Goal: Transaction & Acquisition: Book appointment/travel/reservation

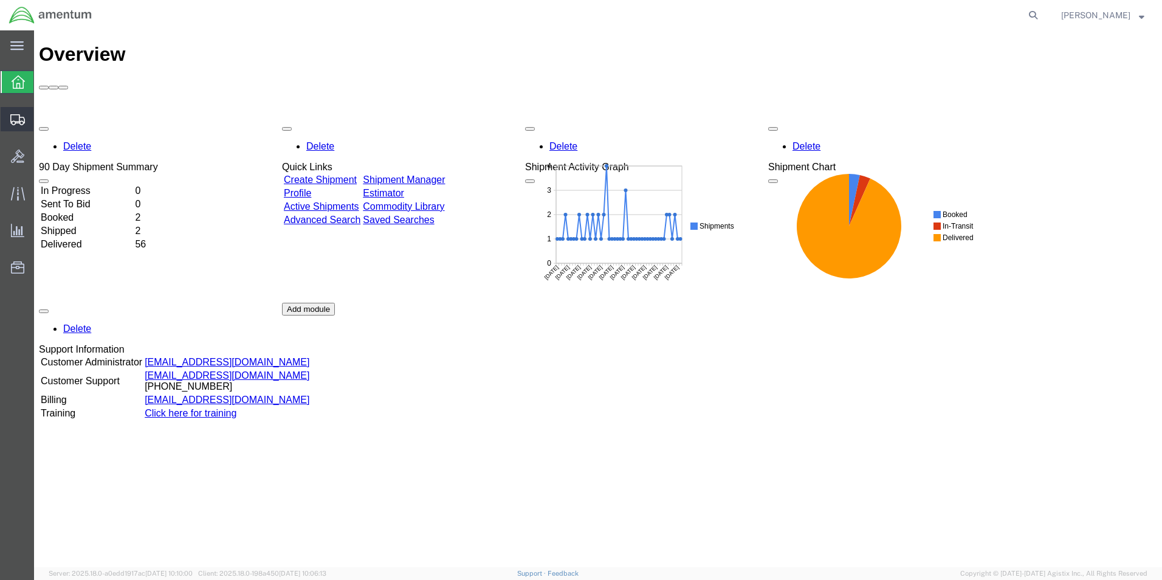
click at [0, 0] on span "Shipment Manager" at bounding box center [0, 0] width 0 height 0
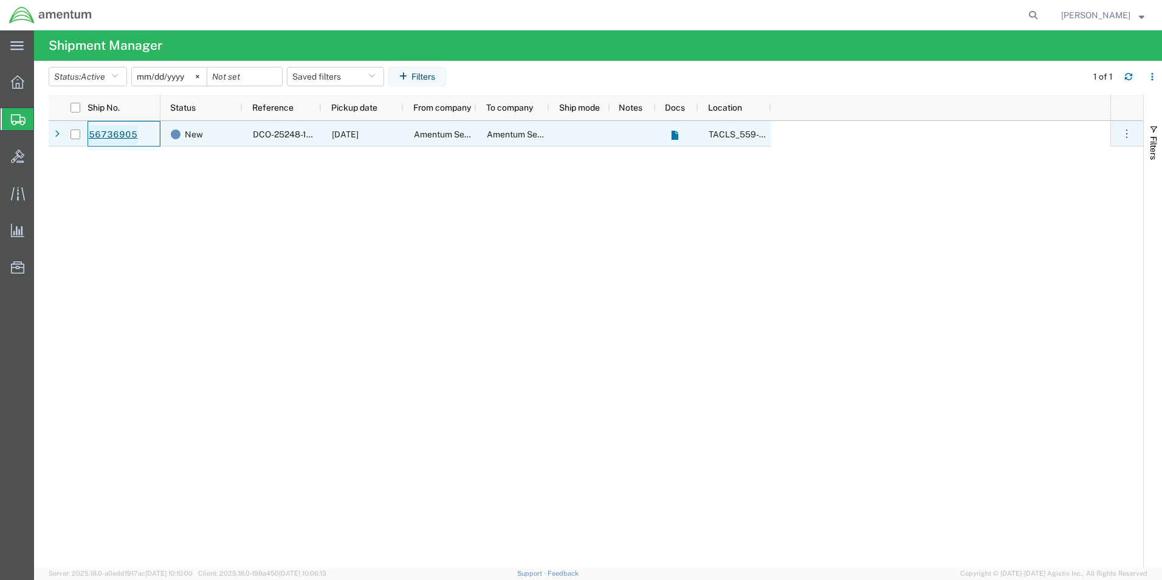
click at [120, 137] on link "56736905" at bounding box center [113, 134] width 50 height 19
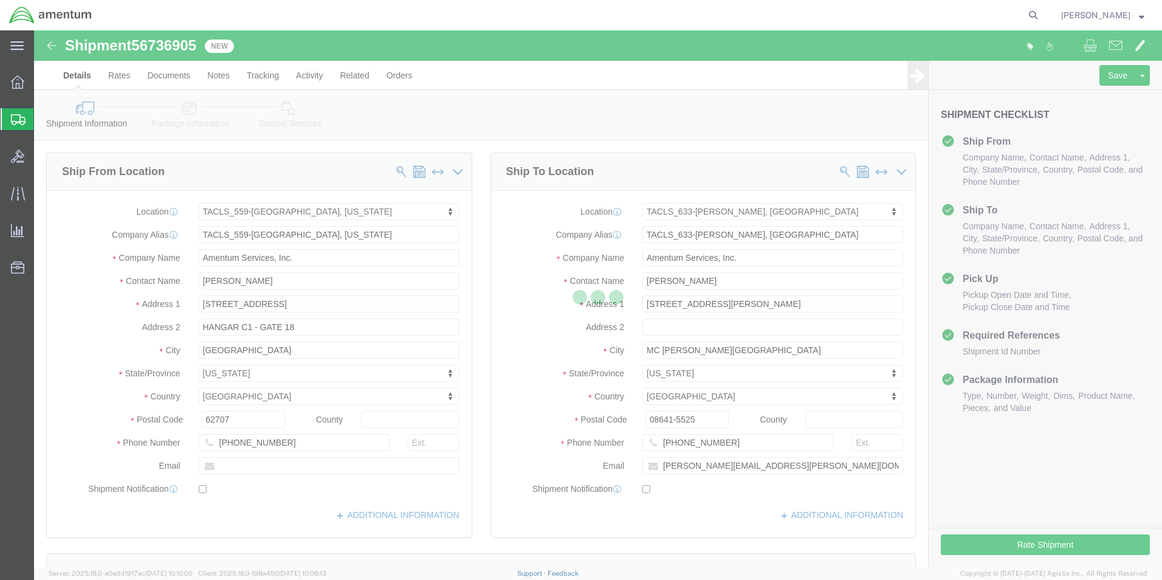
select select "42697"
select select "42718"
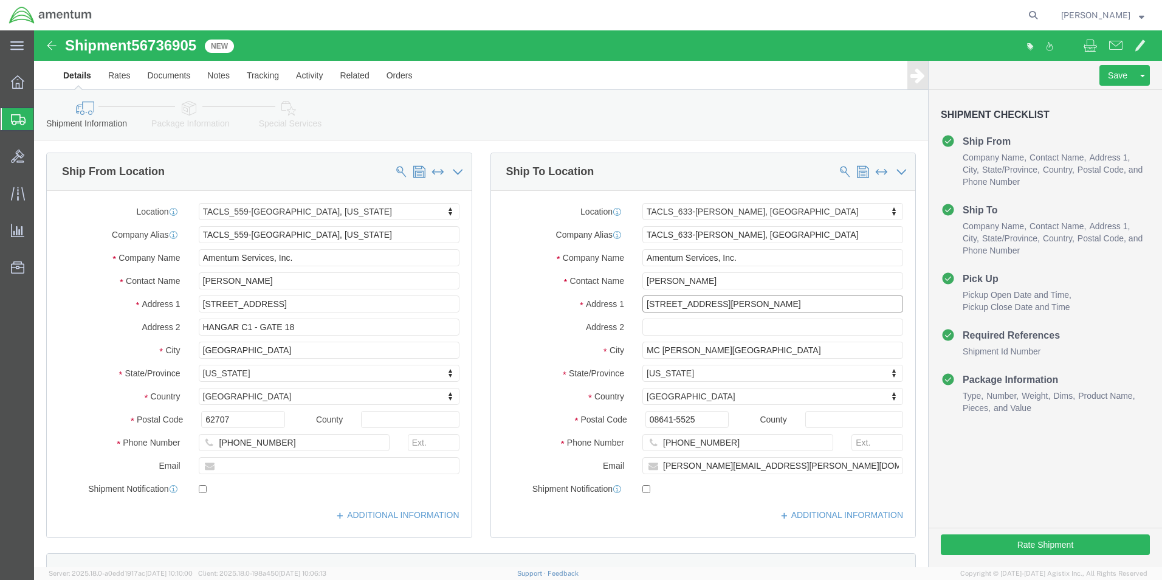
drag, startPoint x: 694, startPoint y: 273, endPoint x: 588, endPoint y: 269, distance: 106.4
click div "Address [STREET_ADDRESS][PERSON_NAME]"
drag, startPoint x: 654, startPoint y: 253, endPoint x: 585, endPoint y: 259, distance: 69.6
click div "Location TACLS_633-[GEOGRAPHIC_DATA], [GEOGRAPHIC_DATA] My Profile Location [PH…"
type input "[PERSON_NAME]"
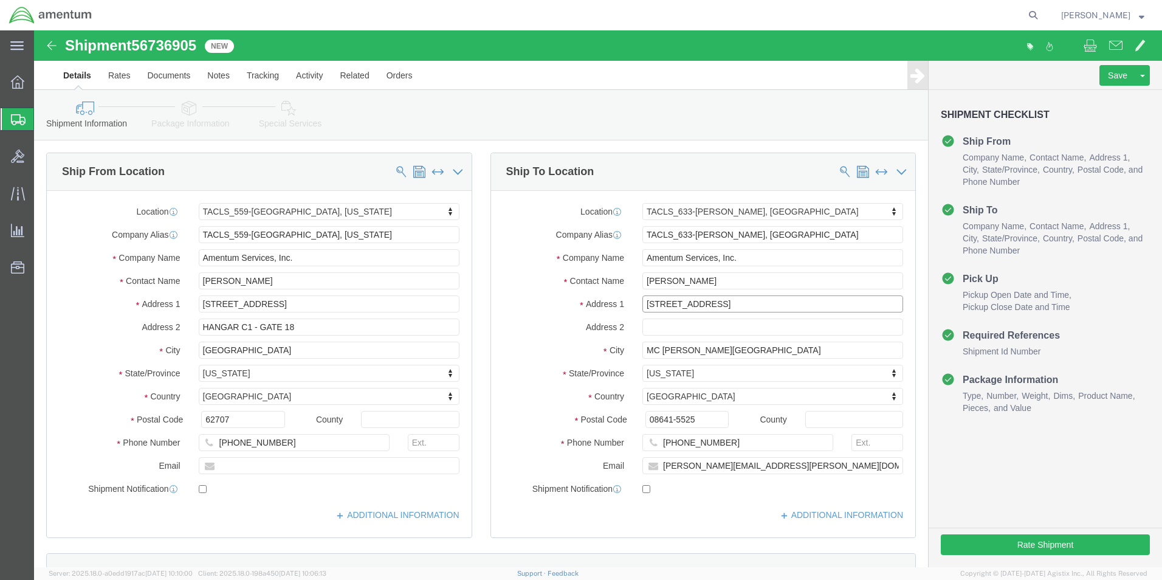
type input "[STREET_ADDRESS]"
select select
drag, startPoint x: 695, startPoint y: 320, endPoint x: 584, endPoint y: 320, distance: 111.2
click div "City [GEOGRAPHIC_DATA][PERSON_NAME]"
type input "Manahawkin"
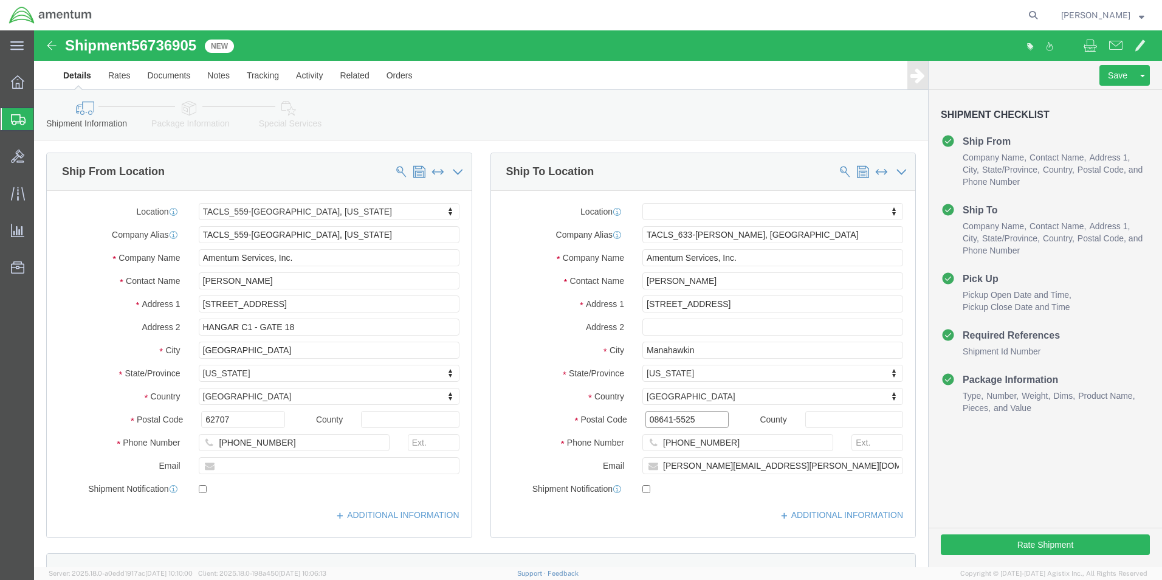
drag, startPoint x: 670, startPoint y: 388, endPoint x: 569, endPoint y: 387, distance: 100.9
click div "Postal Code 08641-5525"
type input "08050"
click input "[PHONE_NUMBER]"
type input "[PHONE_NUMBER]"
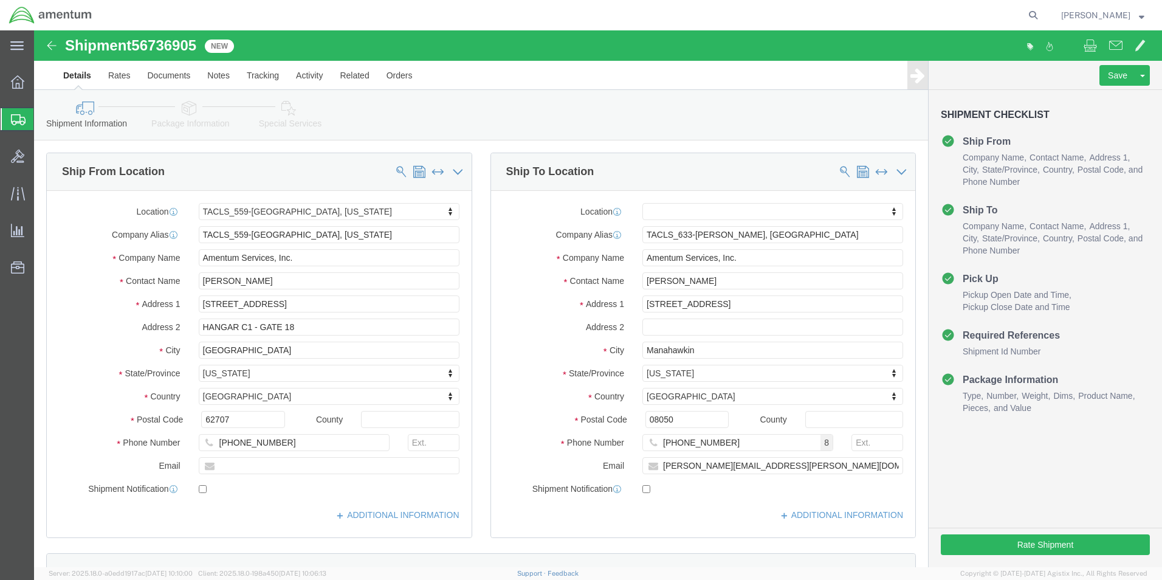
click div "Location My Profile Location [PHONE_NUMBER] [PHONE_NUMBER] [PHONE_NUMBER] [PHON…"
click button "Rate Shipment"
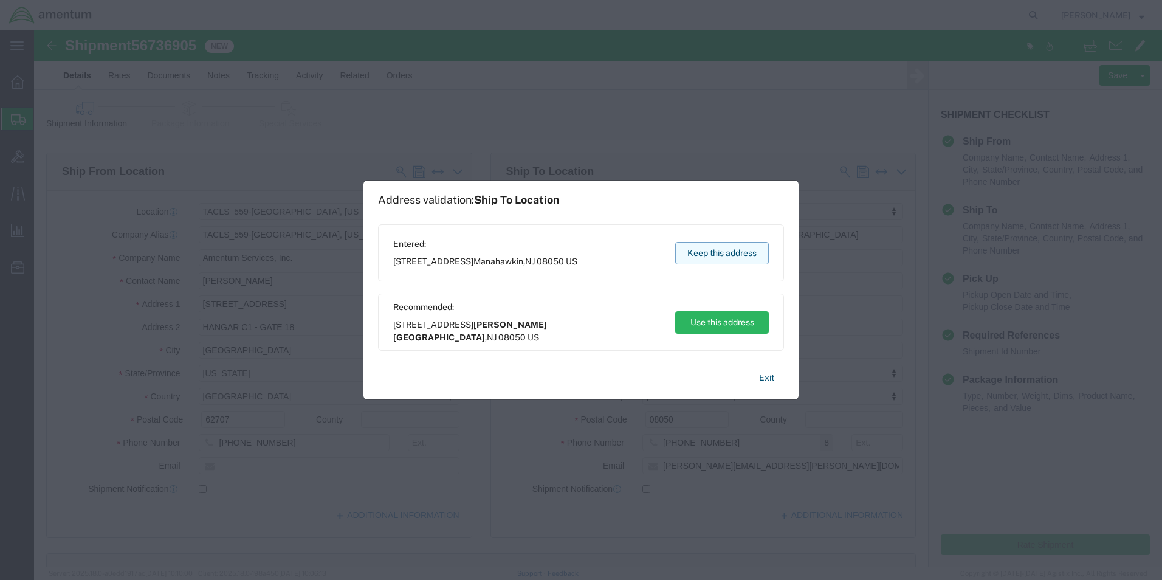
click at [711, 251] on button "Keep this address" at bounding box center [722, 253] width 94 height 22
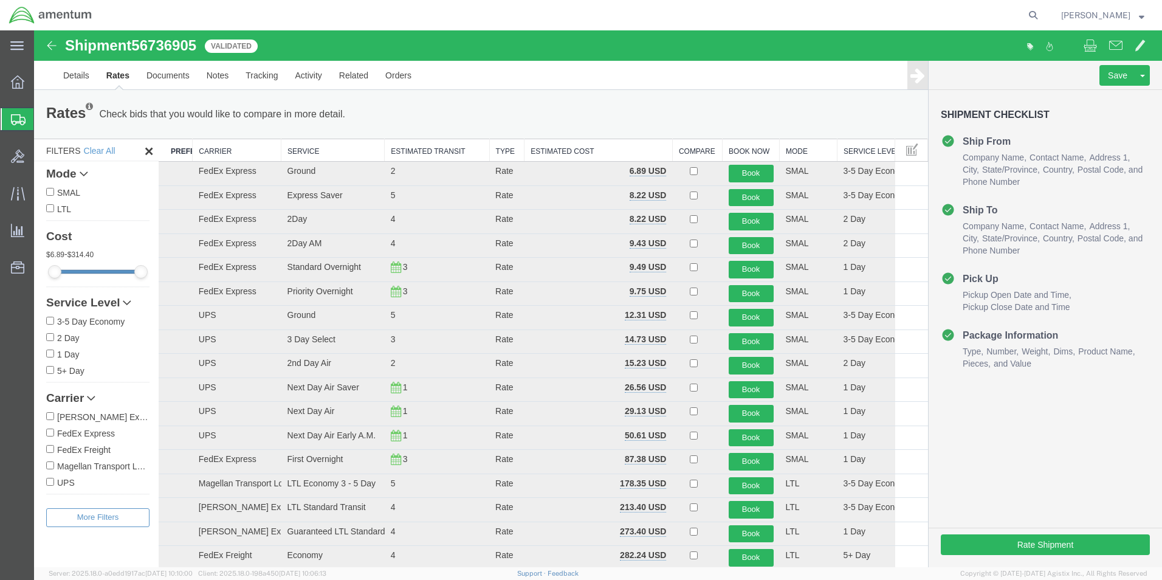
click at [131, 302] on icon at bounding box center [127, 302] width 9 height 9
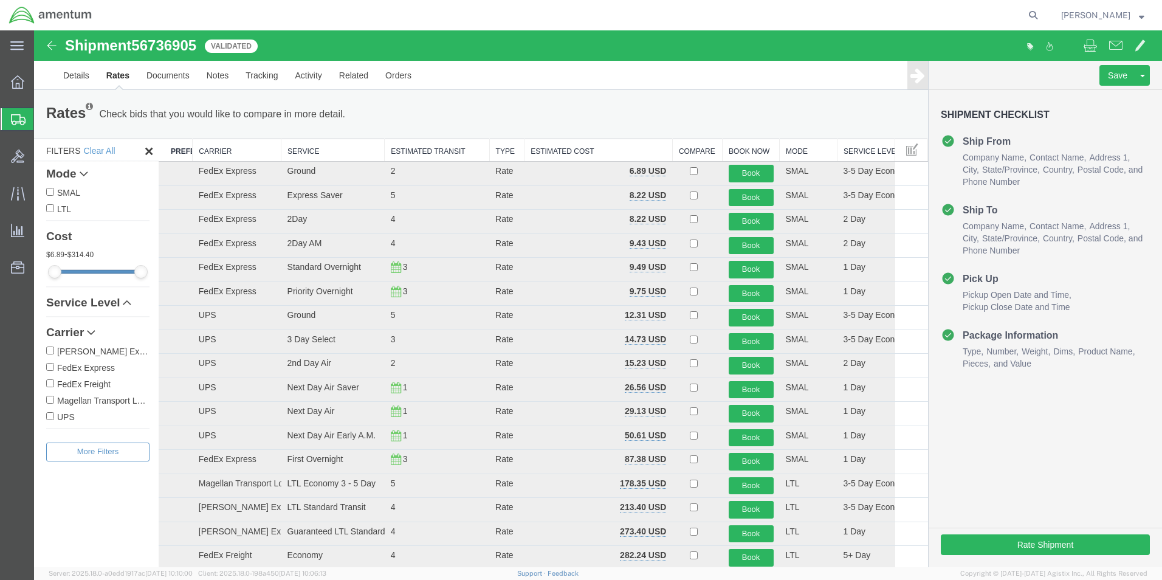
click at [131, 302] on icon at bounding box center [127, 302] width 9 height 9
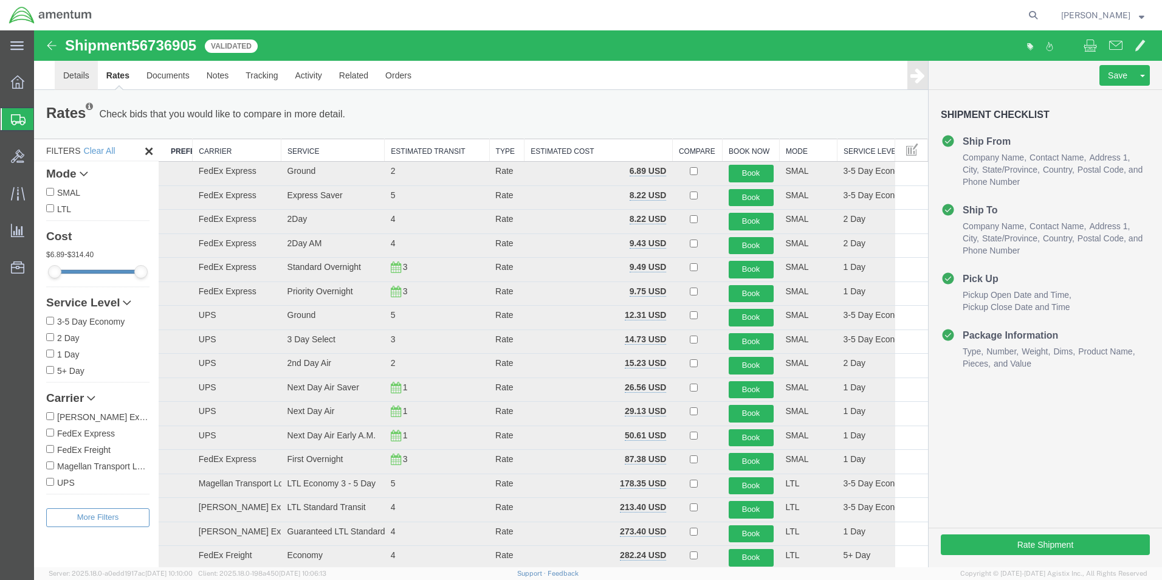
click at [83, 80] on link "Details" at bounding box center [76, 75] width 43 height 29
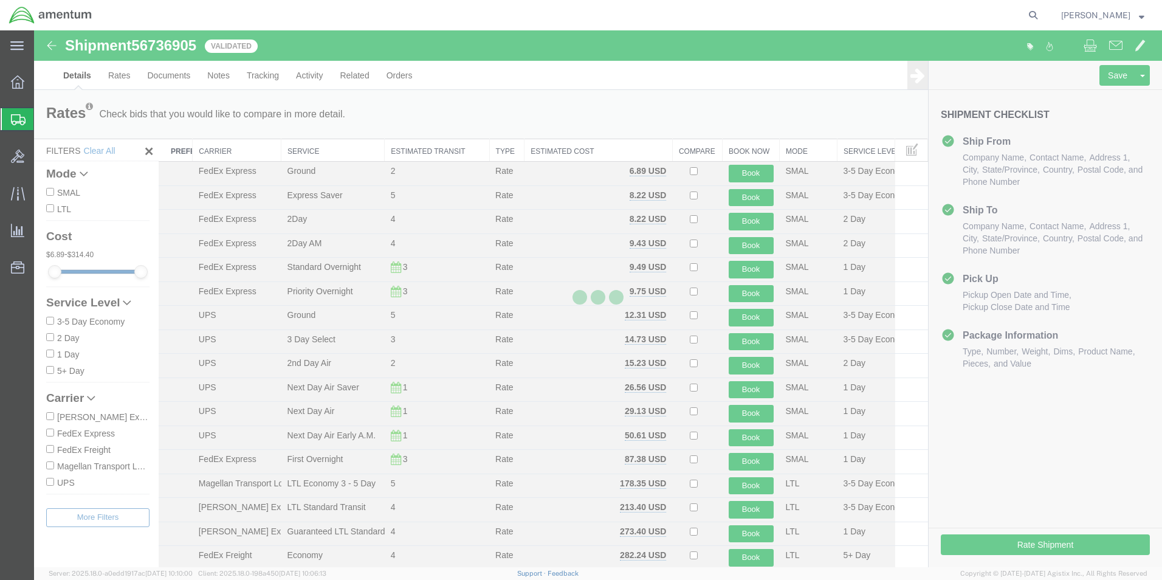
select select "42697"
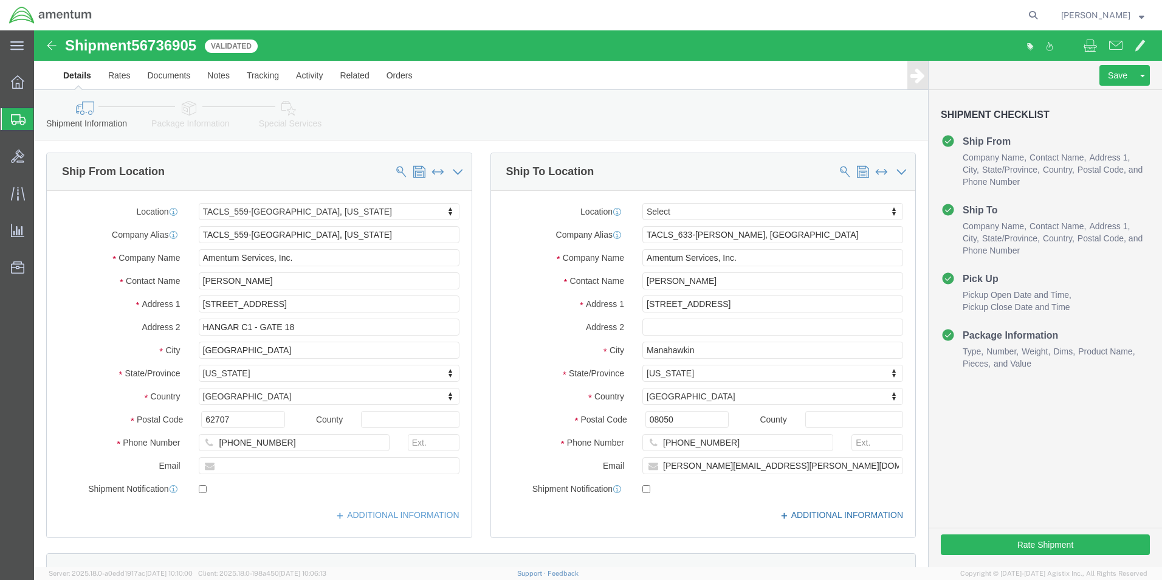
click link "ADDITIONAL INFORMATION"
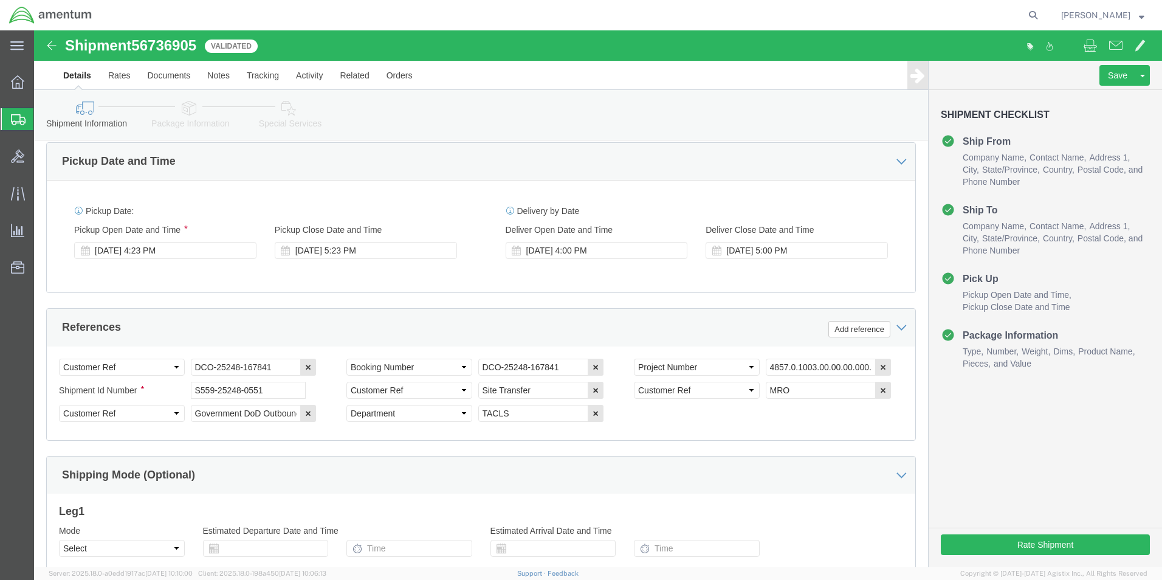
scroll to position [624, 0]
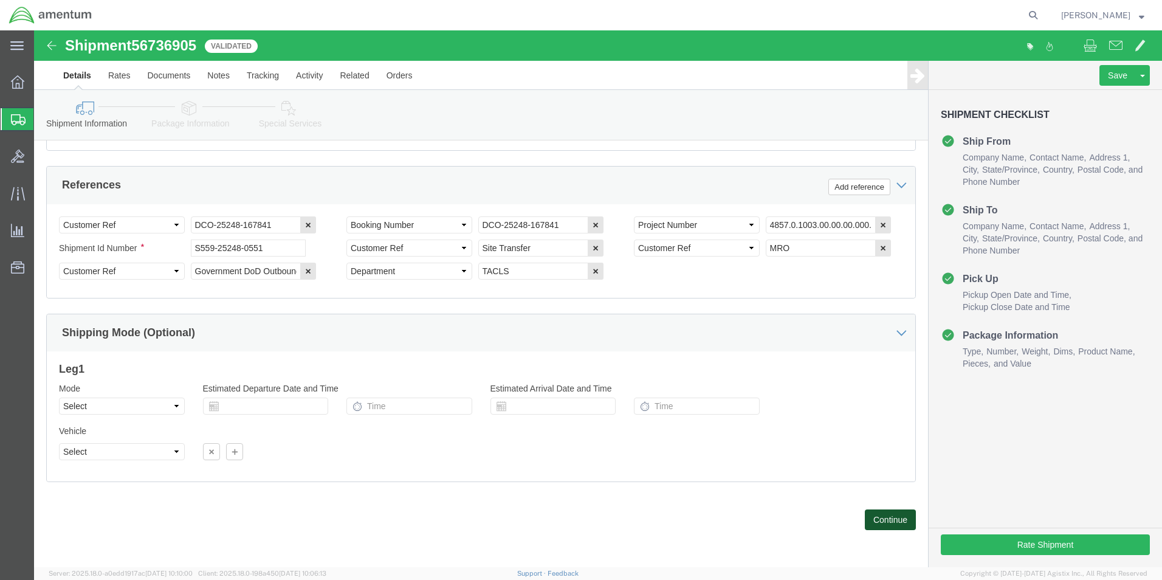
click button "Continue"
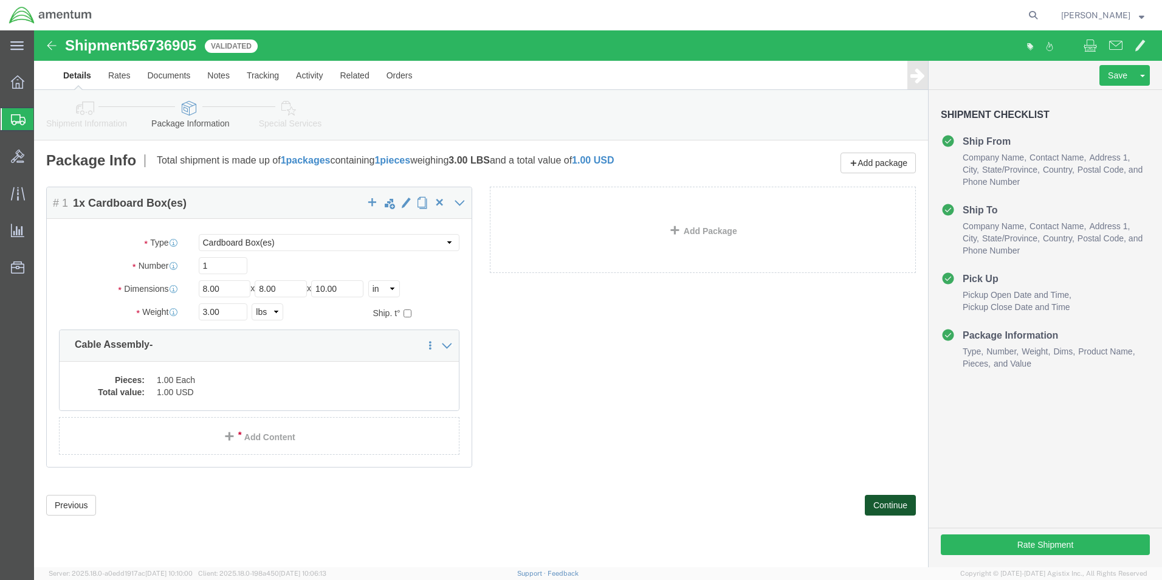
scroll to position [0, 0]
drag, startPoint x: 861, startPoint y: 478, endPoint x: 854, endPoint y: 478, distance: 6.7
click button "Continue"
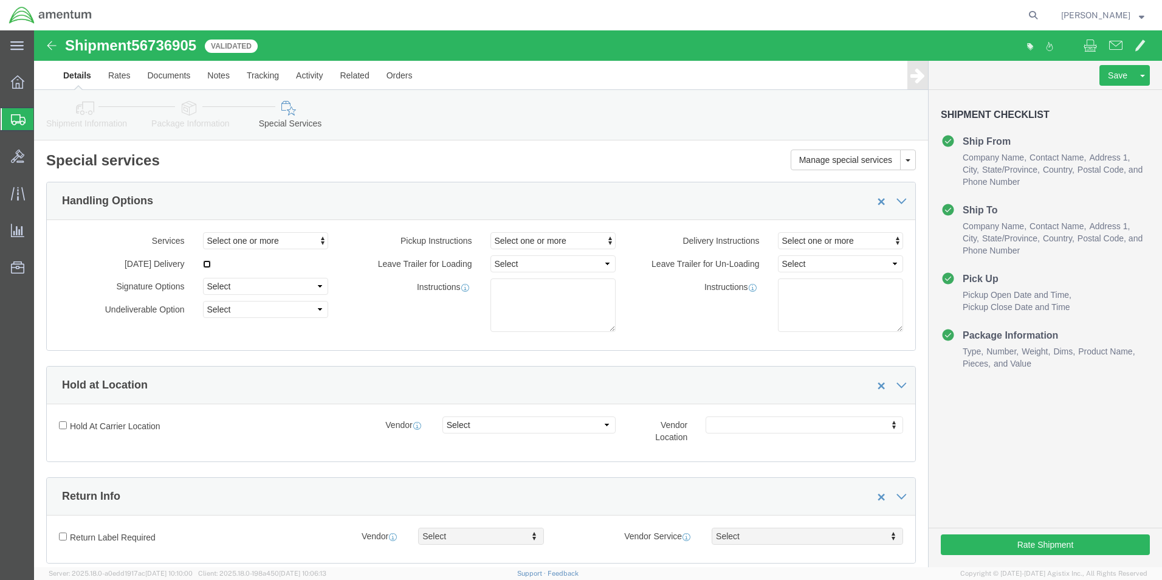
click input "checkbox"
checkbox input "true"
click div "Select one or more Air Ride Truck Blanket Wrap Carnet Consolidated Shipment Esc…"
click button "Select one or more"
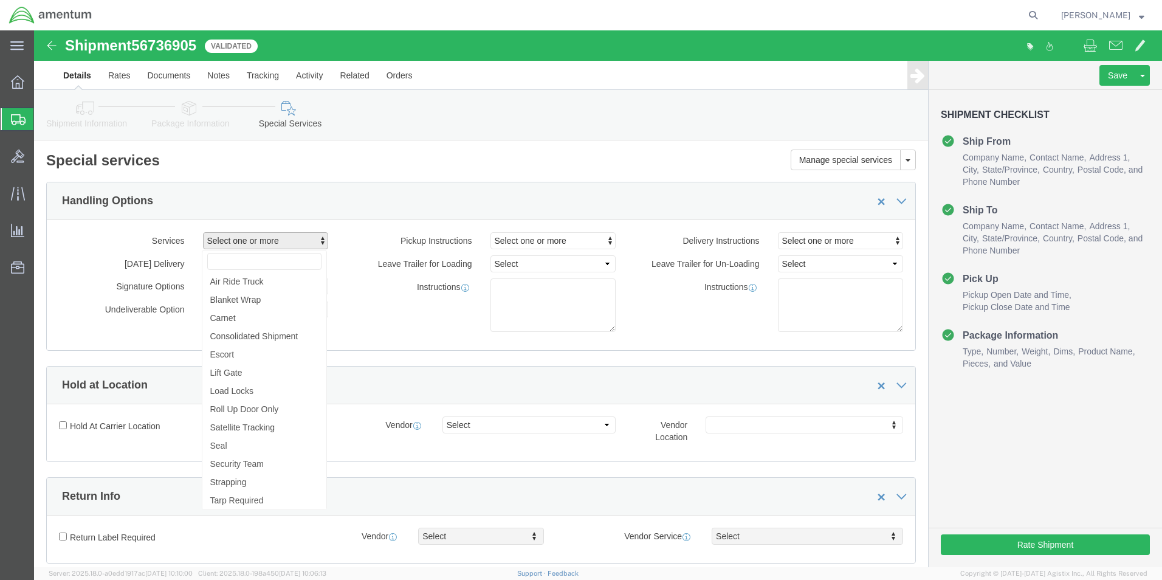
click label "Pickup Instructions"
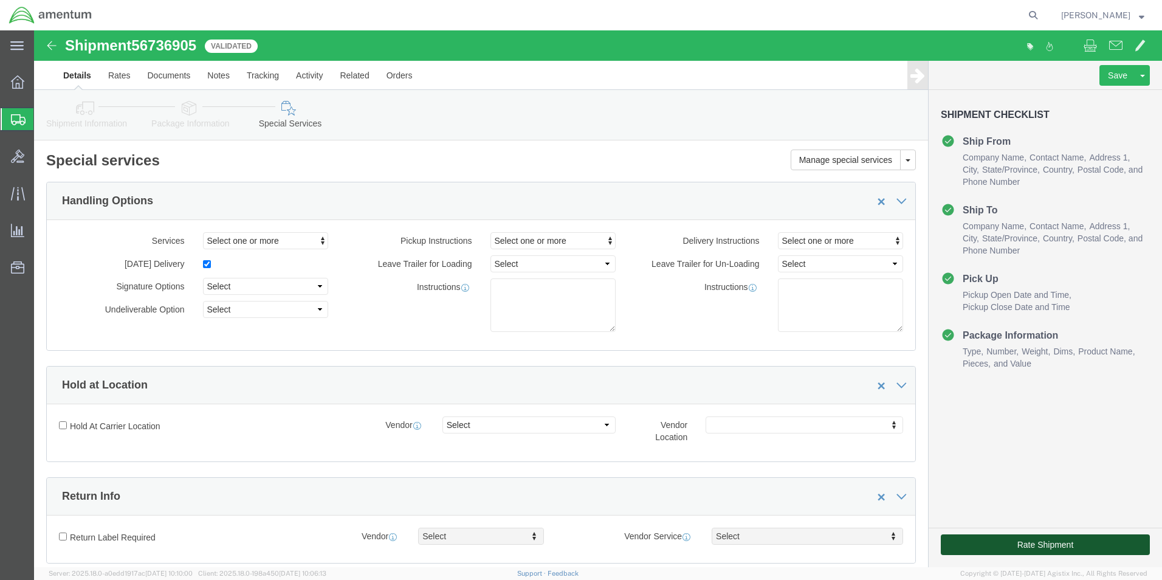
click button "Rate Shipment"
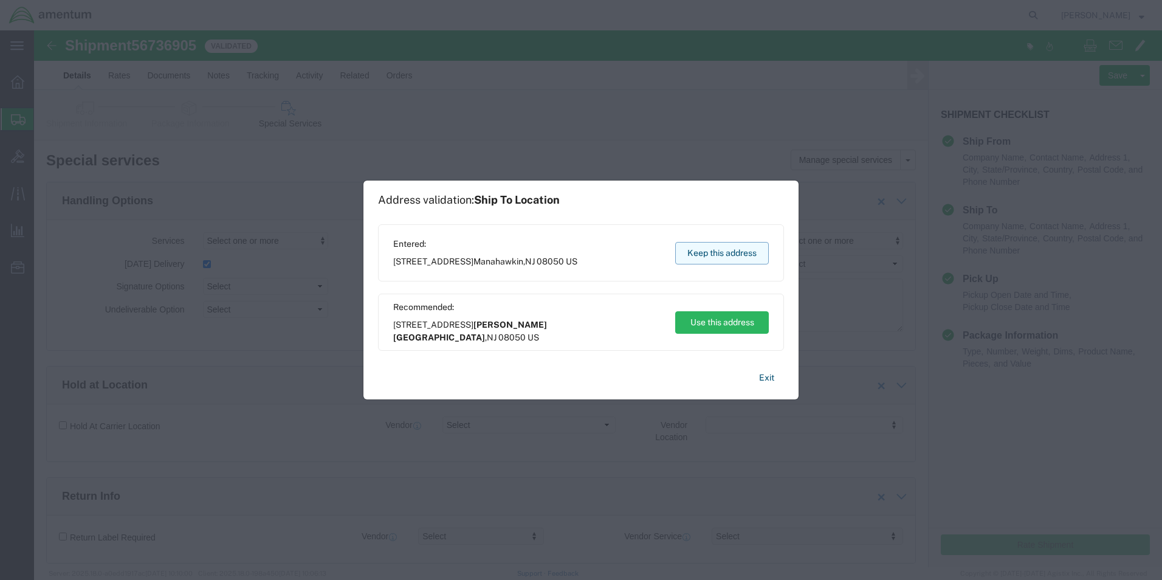
click at [714, 259] on button "Keep this address" at bounding box center [722, 253] width 94 height 22
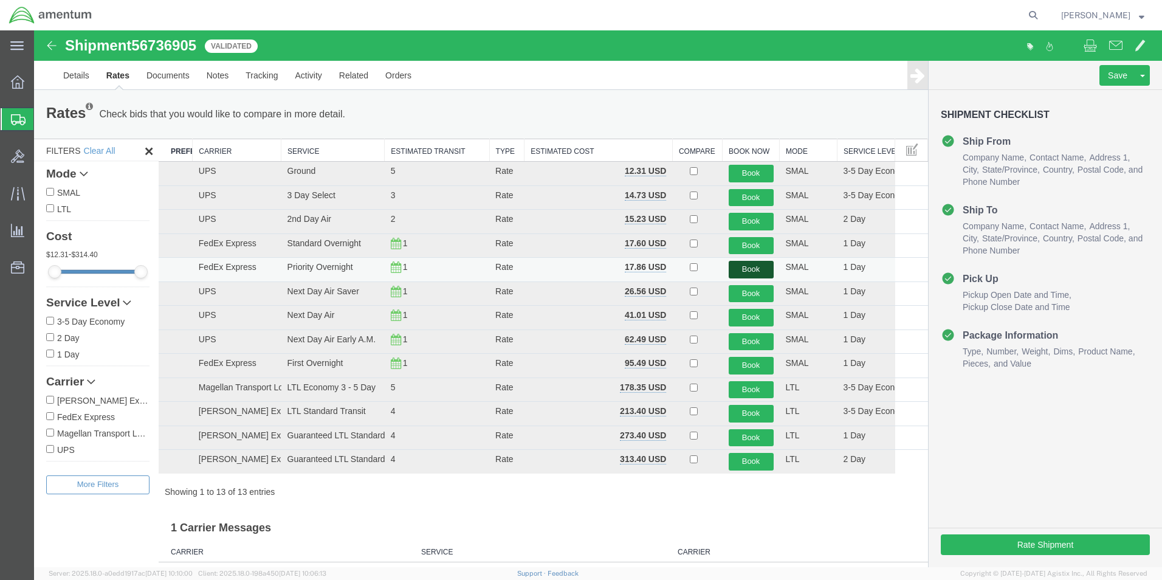
click at [750, 267] on button "Book" at bounding box center [751, 270] width 45 height 18
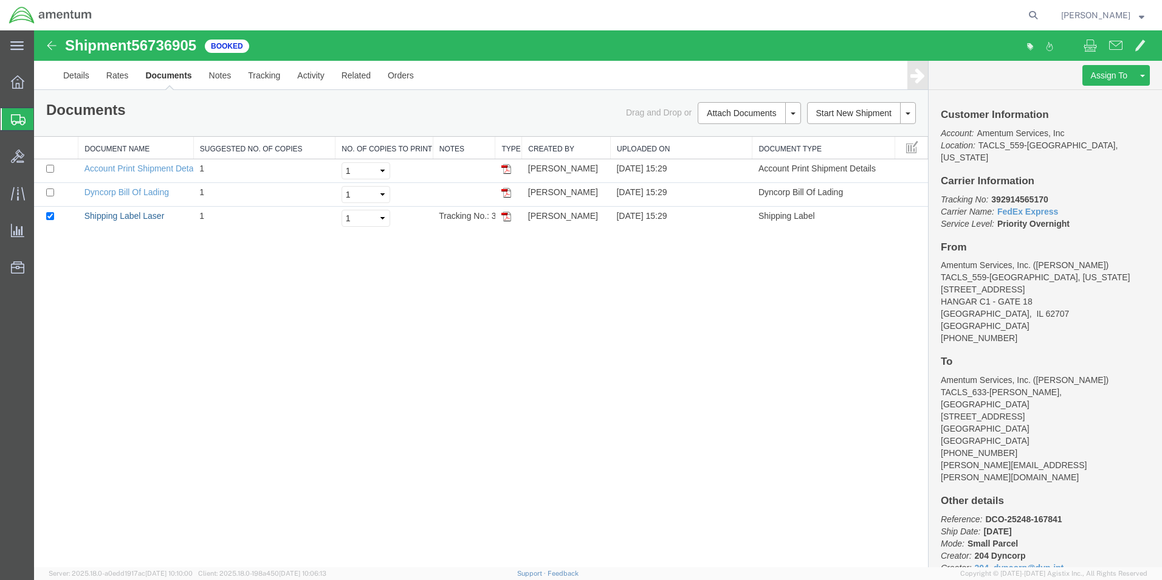
drag, startPoint x: 128, startPoint y: 215, endPoint x: 538, endPoint y: 453, distance: 473.4
click at [128, 215] on link "Shipping Label Laser" at bounding box center [124, 216] width 80 height 10
drag, startPoint x: 137, startPoint y: 194, endPoint x: 655, endPoint y: 317, distance: 532.6
click at [137, 194] on link "Dyncorp Bill Of Lading" at bounding box center [126, 192] width 84 height 10
